Goal: Information Seeking & Learning: Learn about a topic

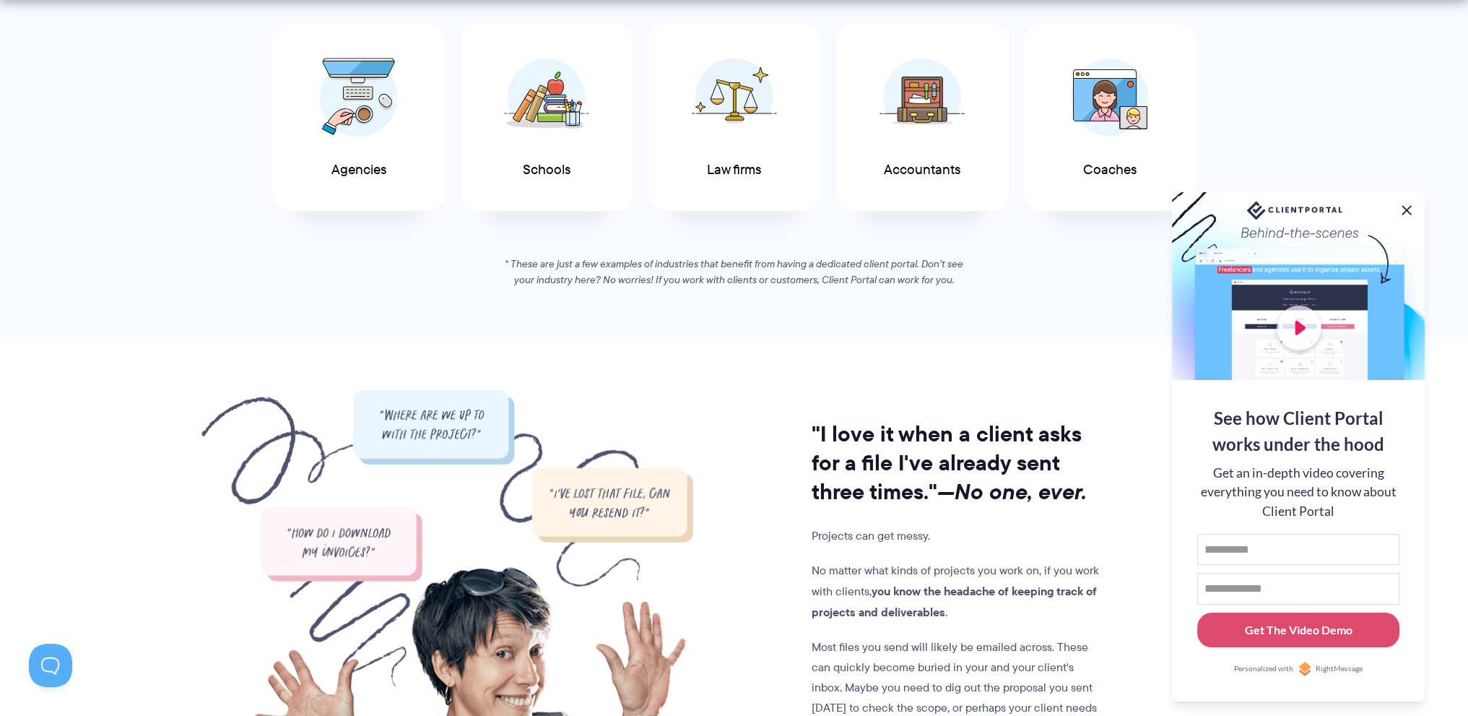
click at [1401, 209] on button at bounding box center [1406, 209] width 17 height 17
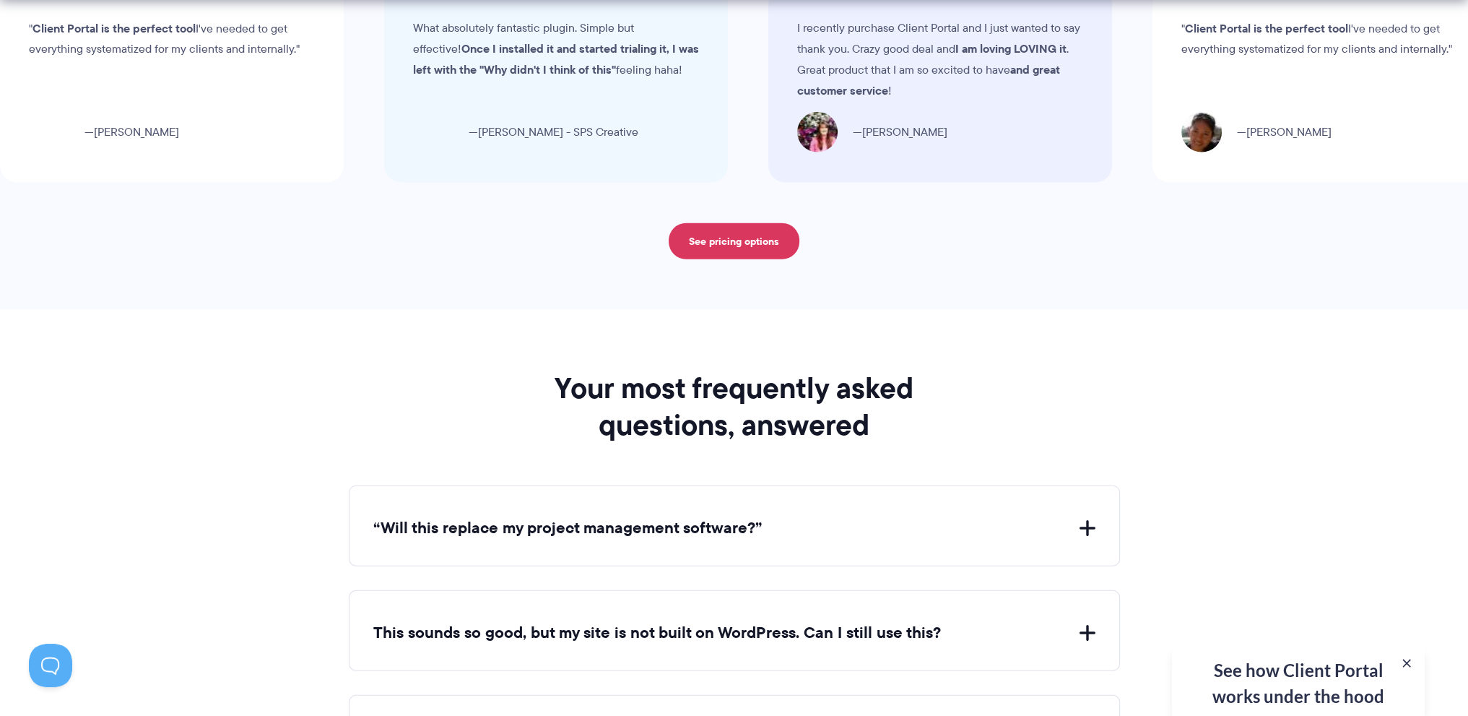
scroll to position [5078, 0]
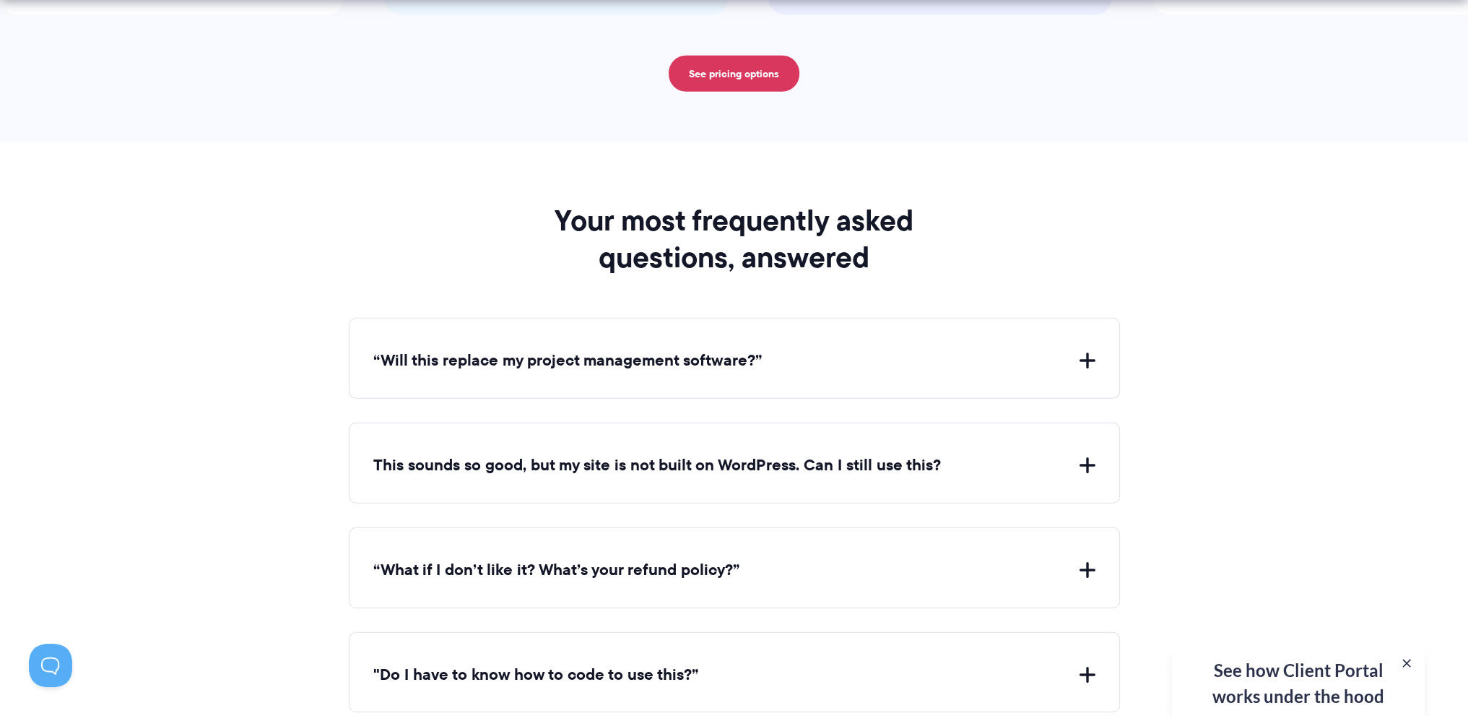
click at [1098, 342] on div "“Will this replace my project management software?” Client Portal doesn't repla…" at bounding box center [734, 358] width 771 height 81
click at [1079, 350] on button "“Will this replace my project management software?”" at bounding box center [734, 361] width 722 height 22
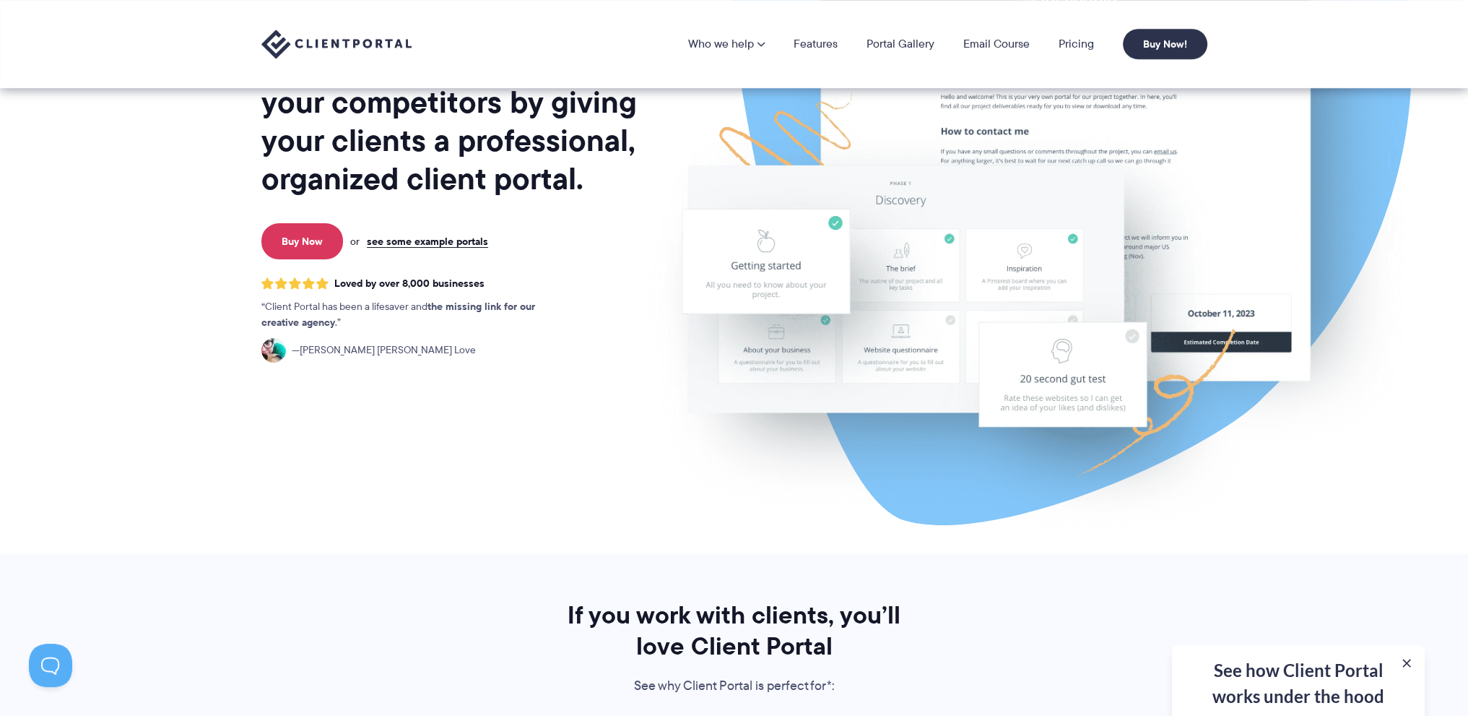
scroll to position [0, 0]
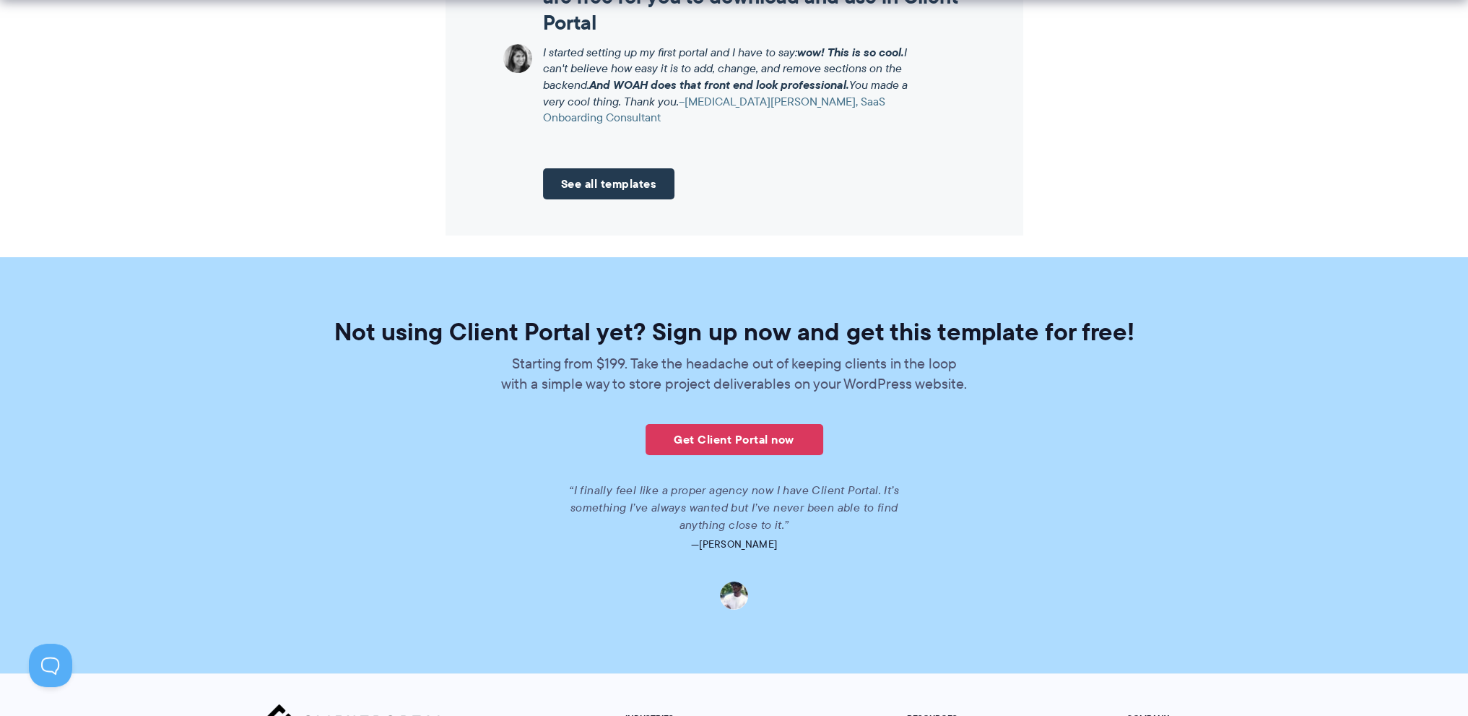
scroll to position [2031, 0]
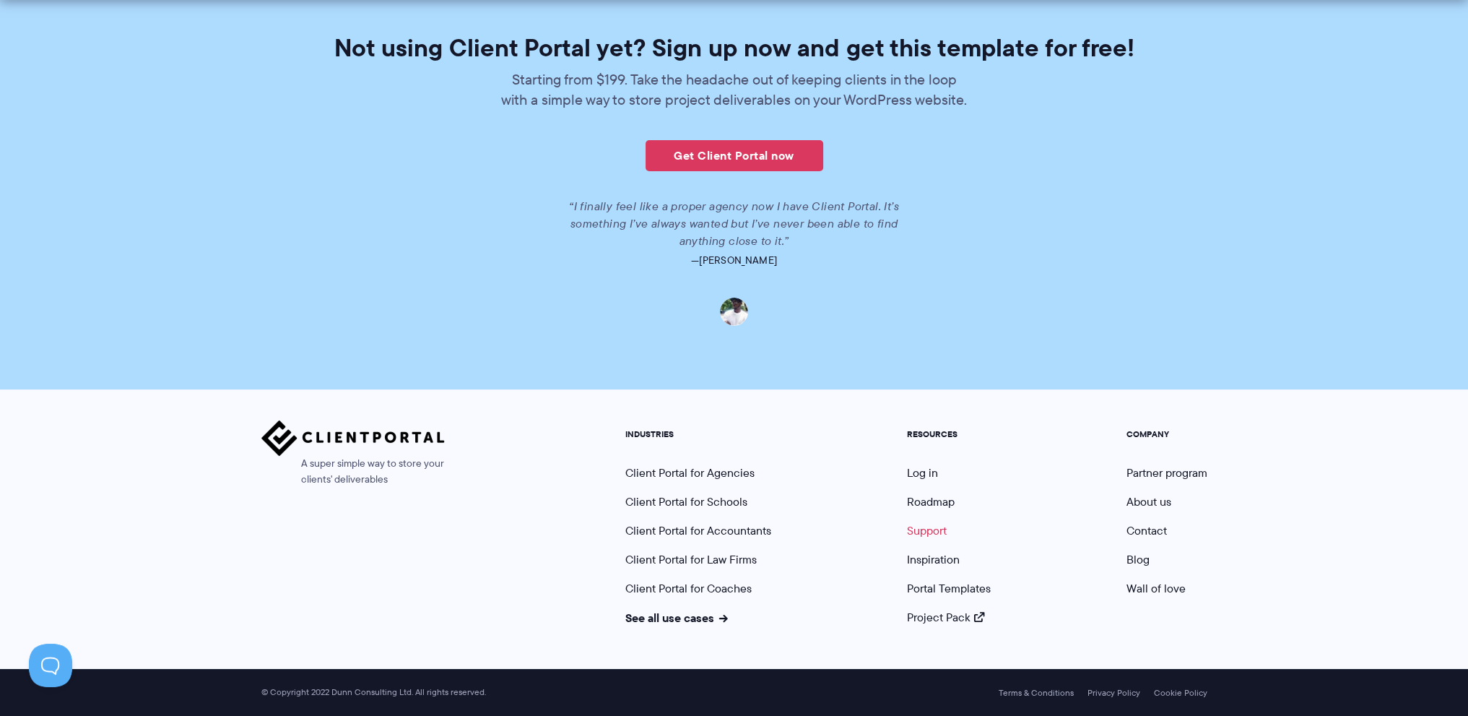
click at [929, 528] on link "Support" at bounding box center [927, 530] width 40 height 17
